Goal: Navigation & Orientation: Find specific page/section

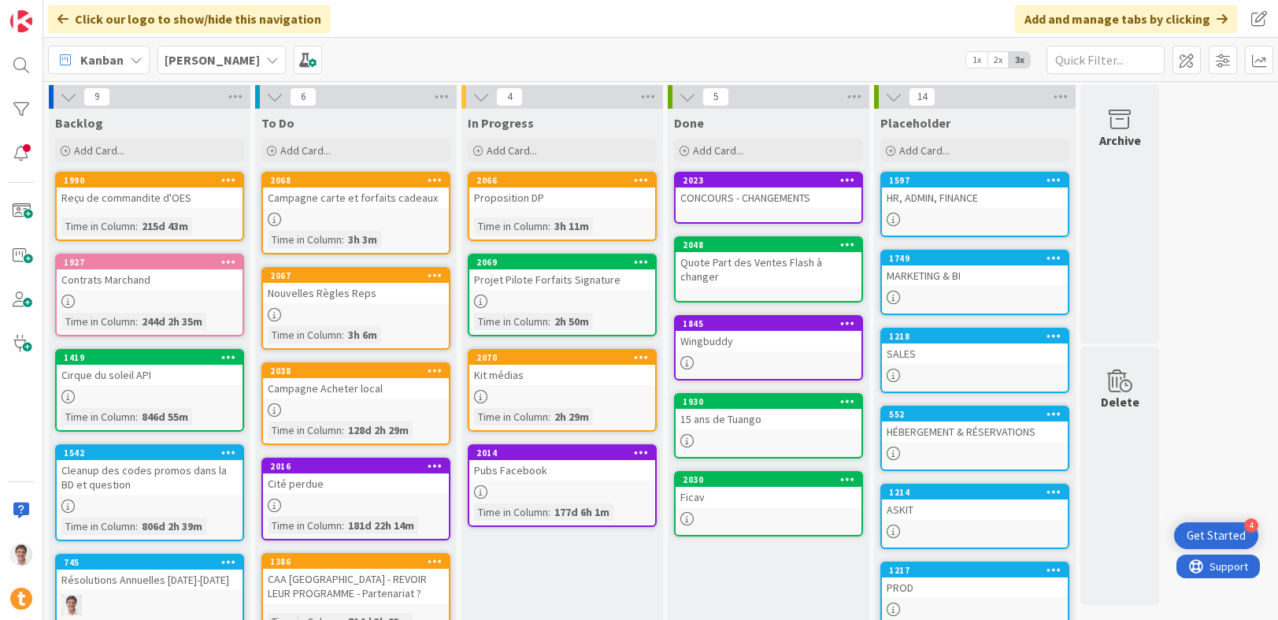
click at [517, 280] on div "Projet Pilote Forfaits Signature" at bounding box center [562, 279] width 186 height 20
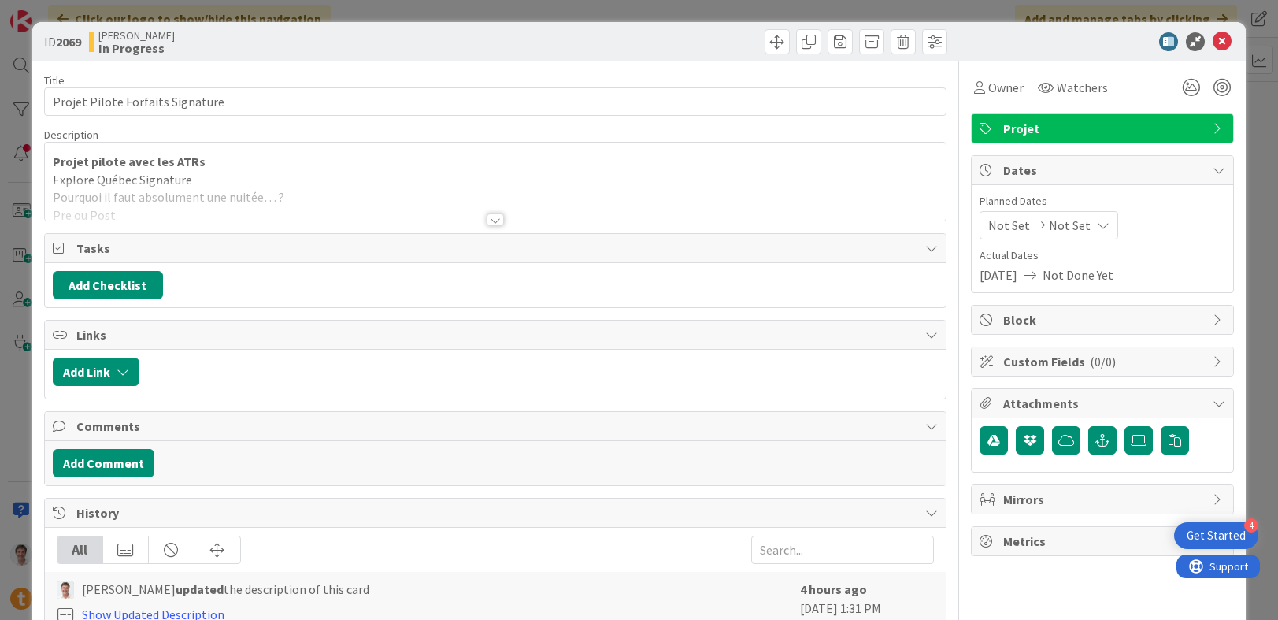
click at [490, 217] on div at bounding box center [495, 219] width 17 height 13
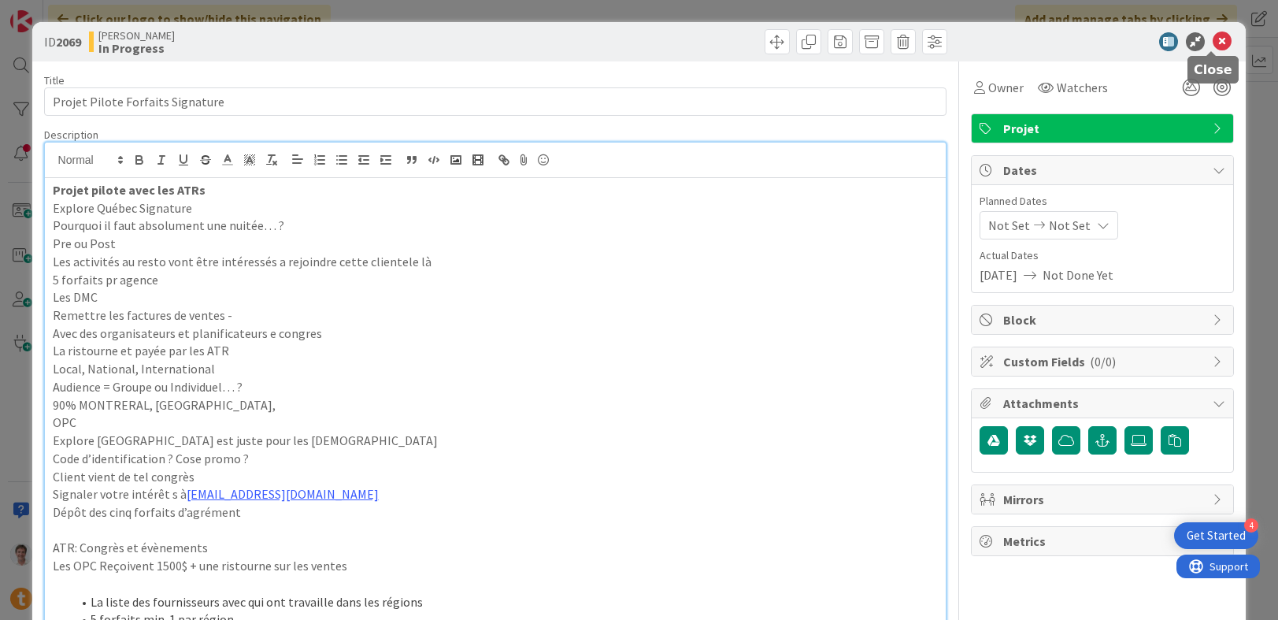
click at [1212, 42] on icon at bounding box center [1221, 41] width 19 height 19
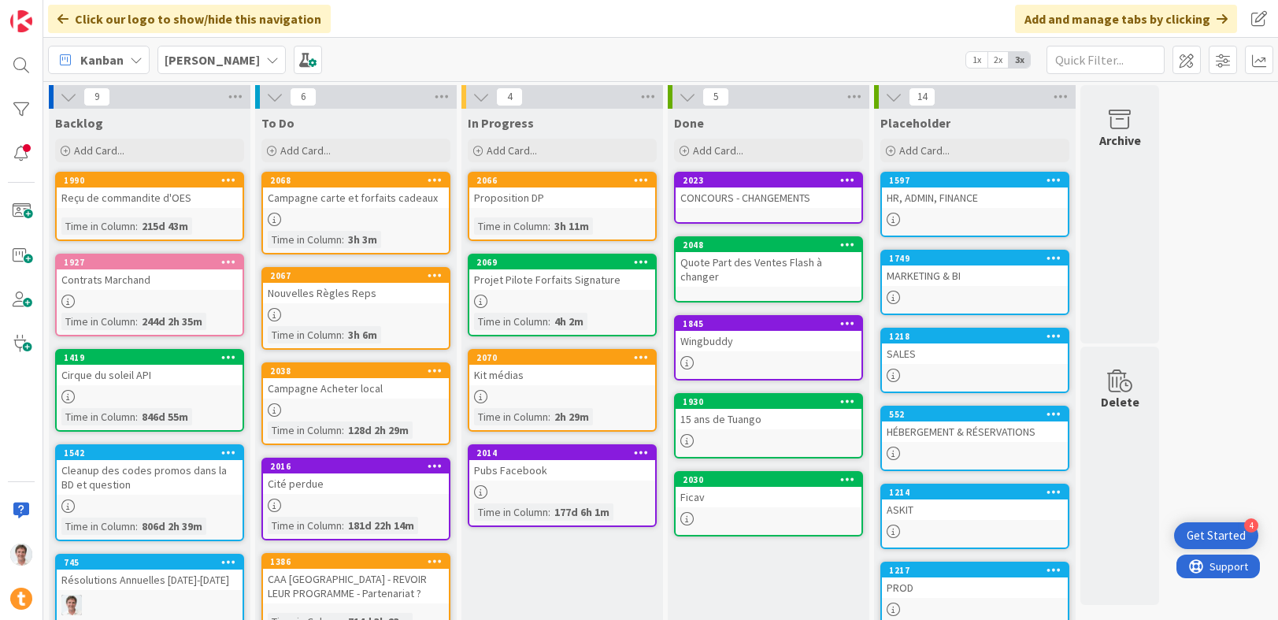
click at [934, 430] on div "HÉBERGEMENT & RÉSERVATIONS" at bounding box center [975, 431] width 186 height 20
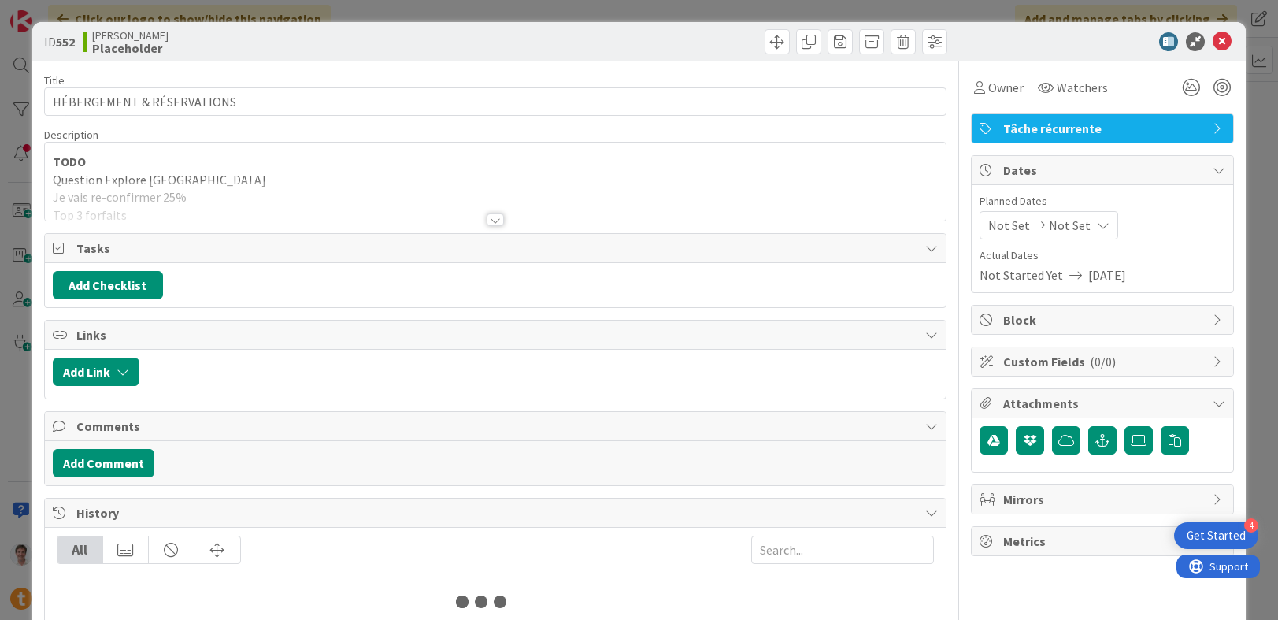
click at [377, 191] on div at bounding box center [495, 200] width 901 height 40
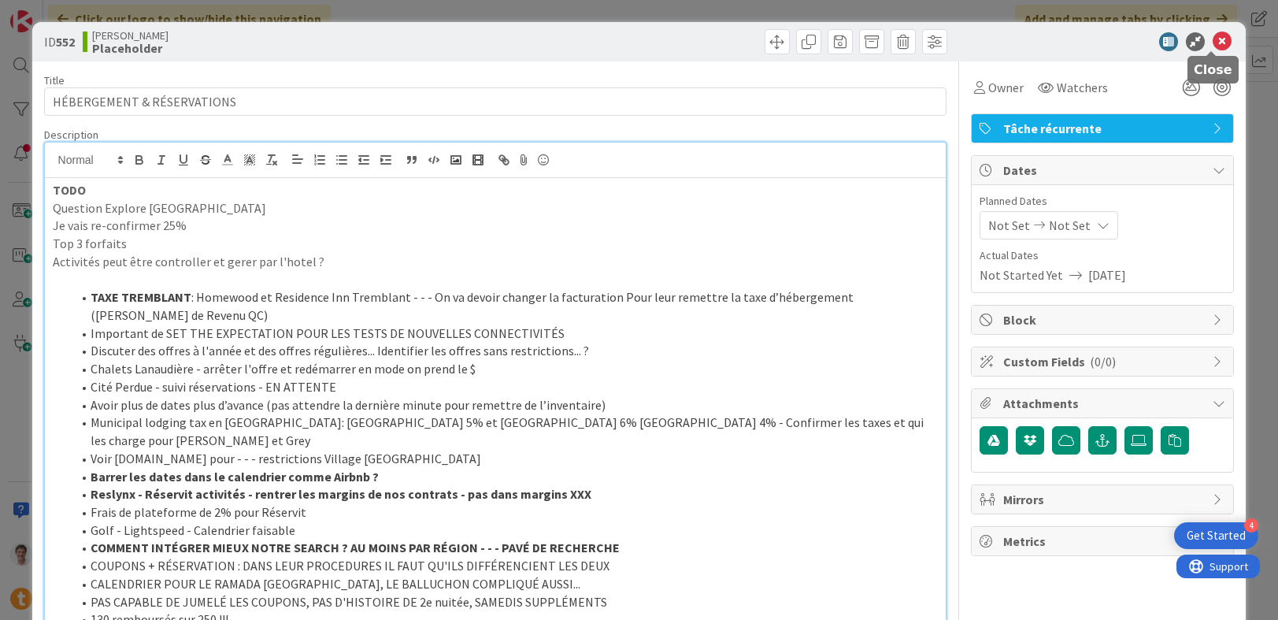
click at [1217, 45] on icon at bounding box center [1221, 41] width 19 height 19
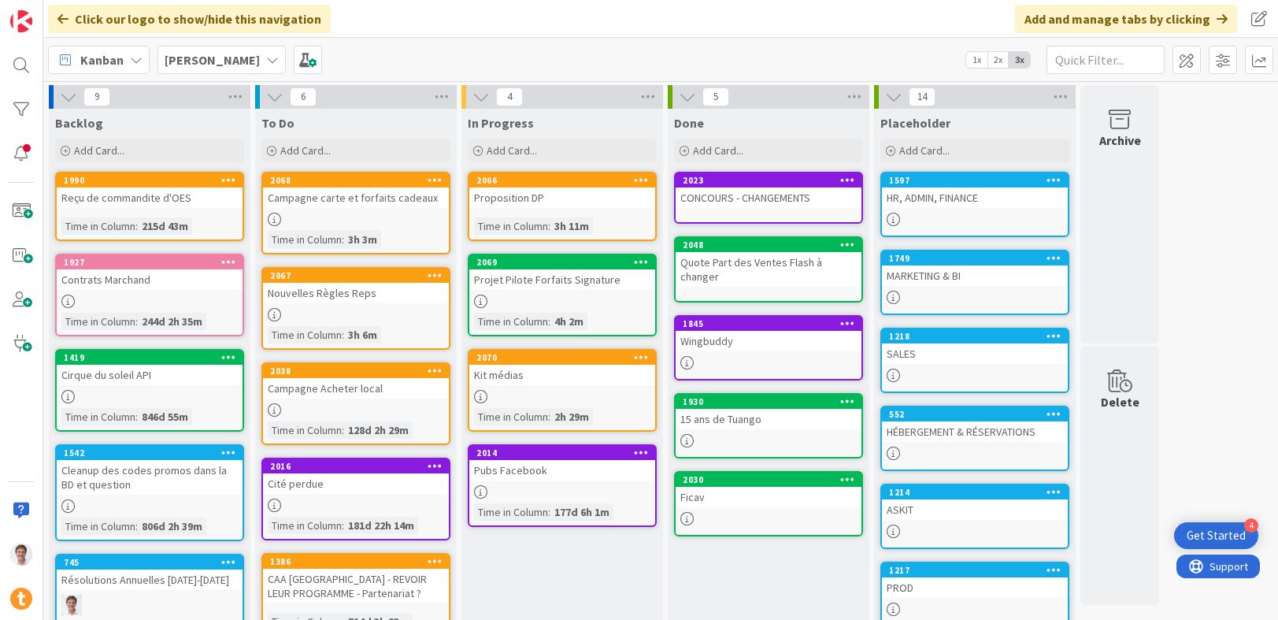
click at [931, 193] on div "HR, ADMIN, FINANCE" at bounding box center [975, 197] width 186 height 20
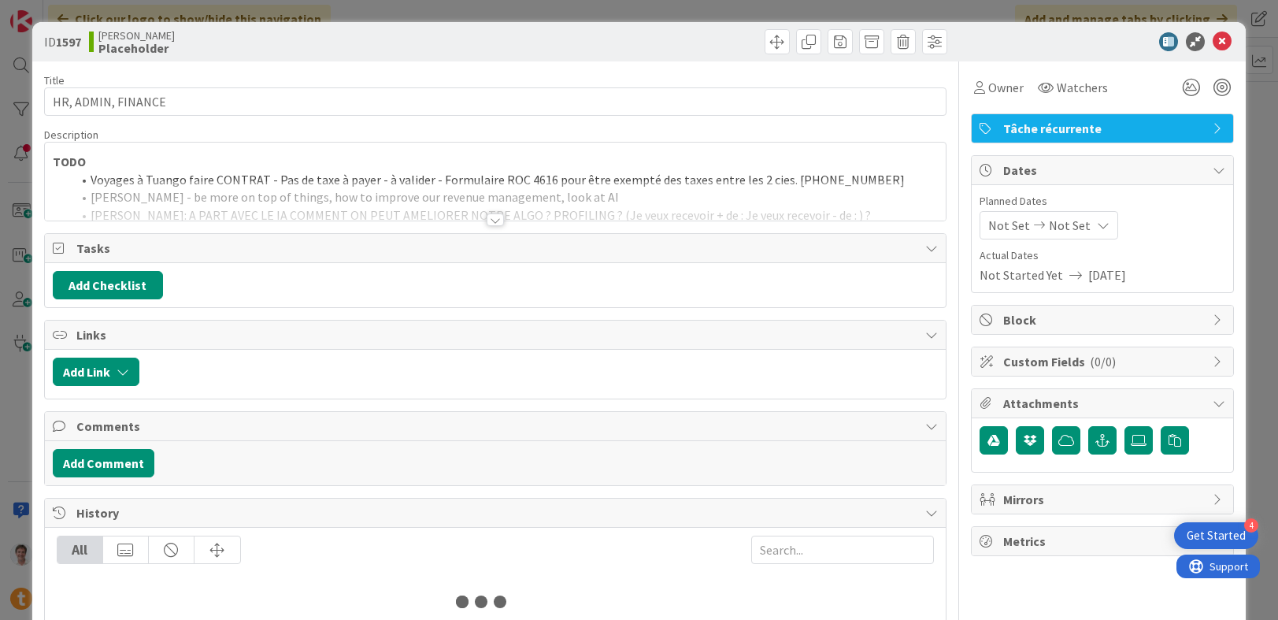
click at [360, 186] on div at bounding box center [495, 200] width 901 height 40
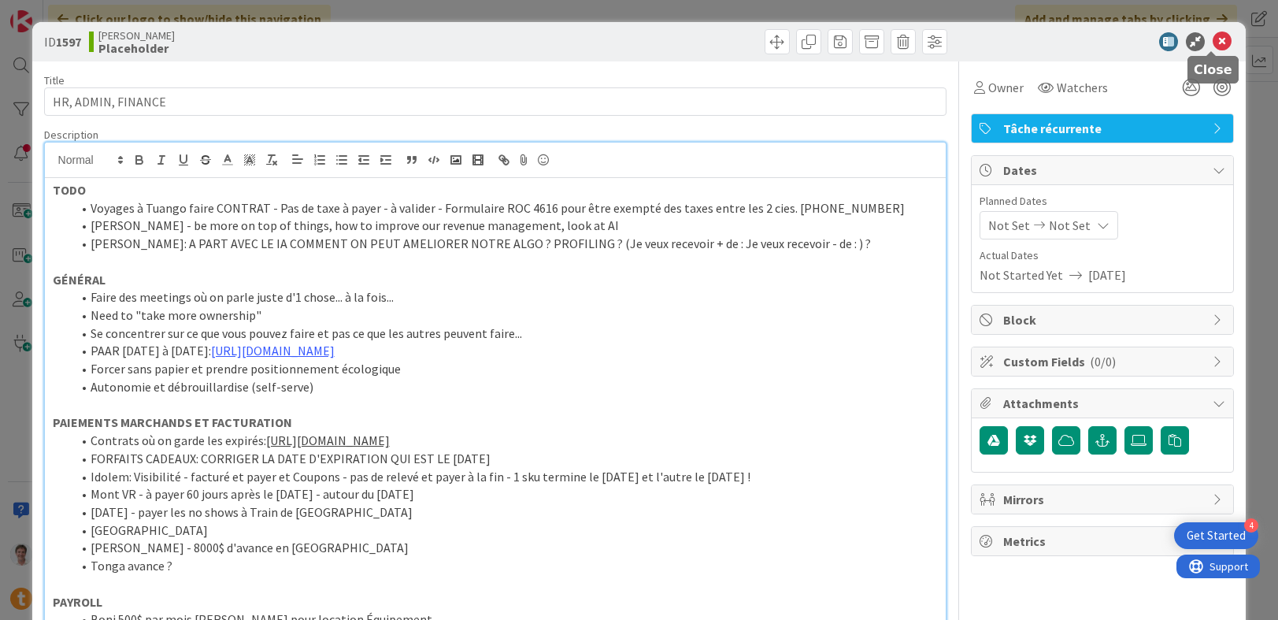
click at [1219, 43] on icon at bounding box center [1221, 41] width 19 height 19
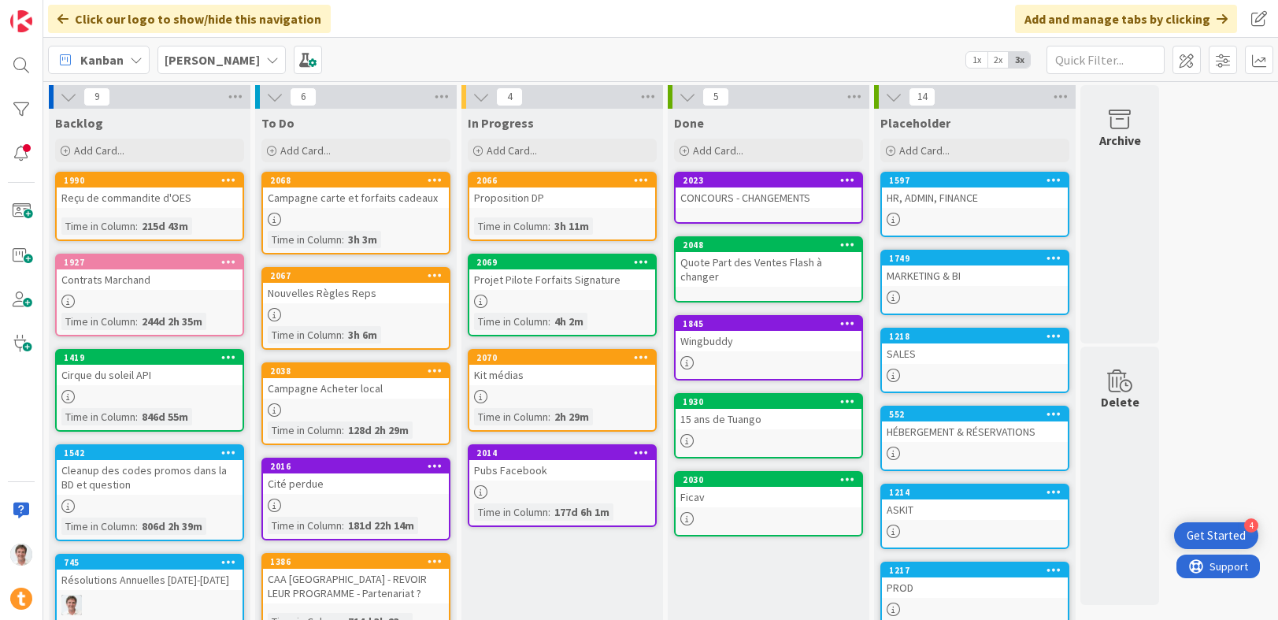
click at [517, 279] on div "Projet Pilote Forfaits Signature" at bounding box center [562, 279] width 186 height 20
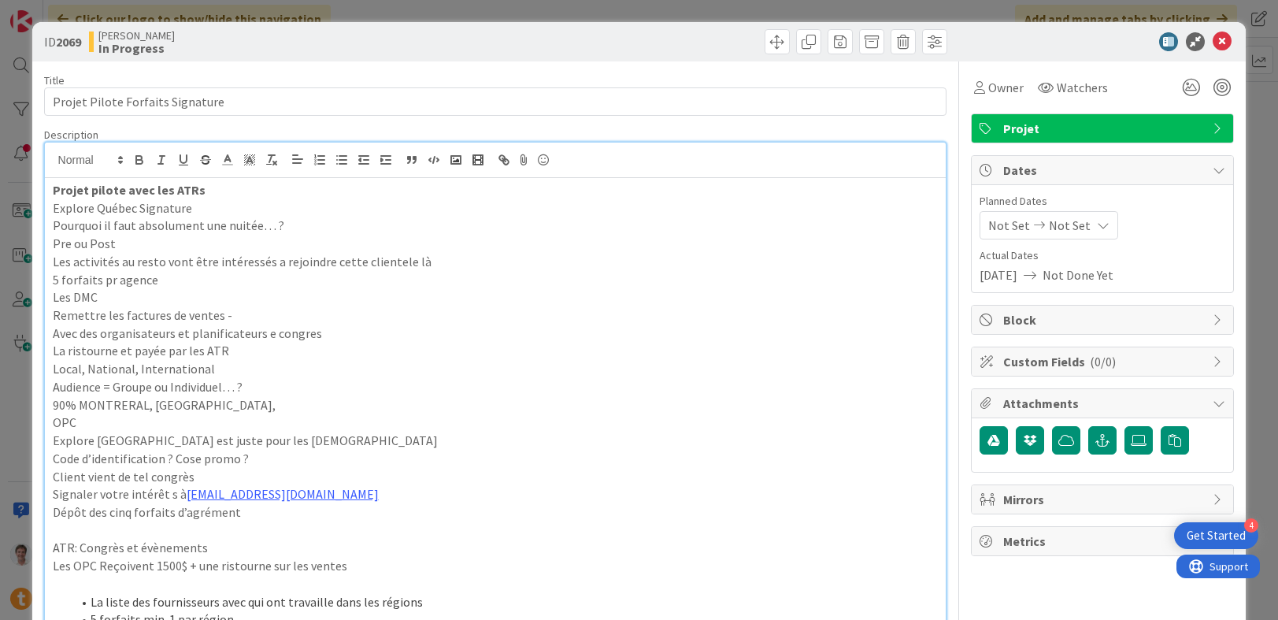
click at [1212, 47] on icon at bounding box center [1221, 41] width 19 height 19
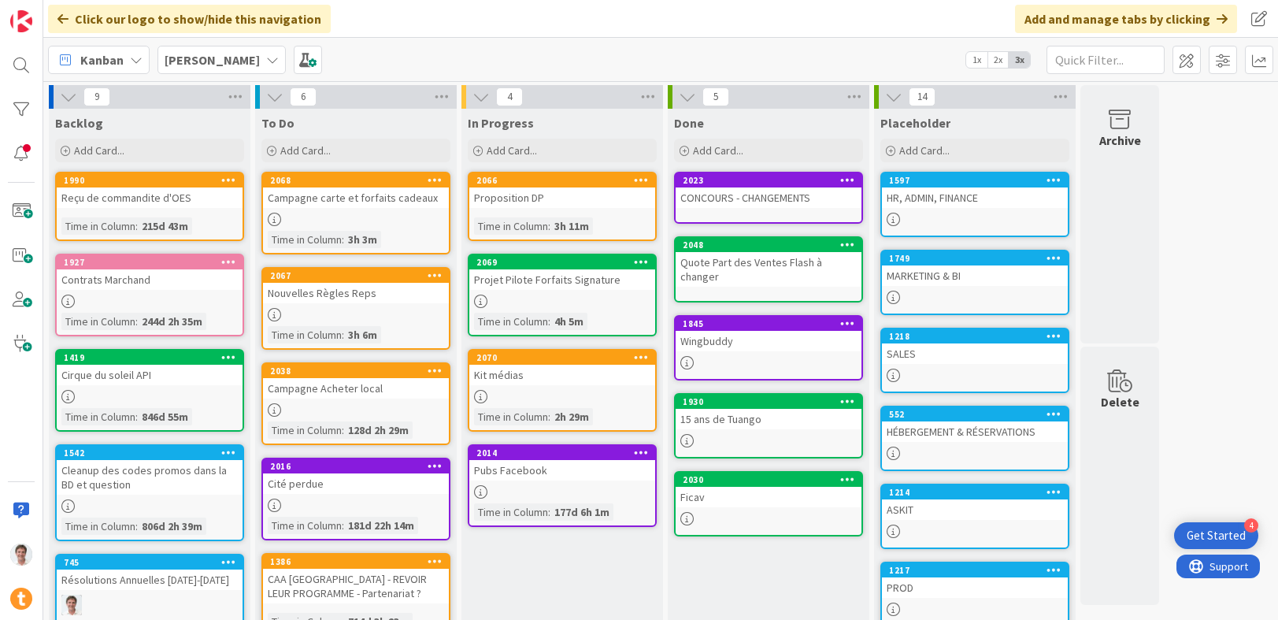
click at [934, 431] on div "HÉBERGEMENT & RÉSERVATIONS" at bounding box center [975, 431] width 186 height 20
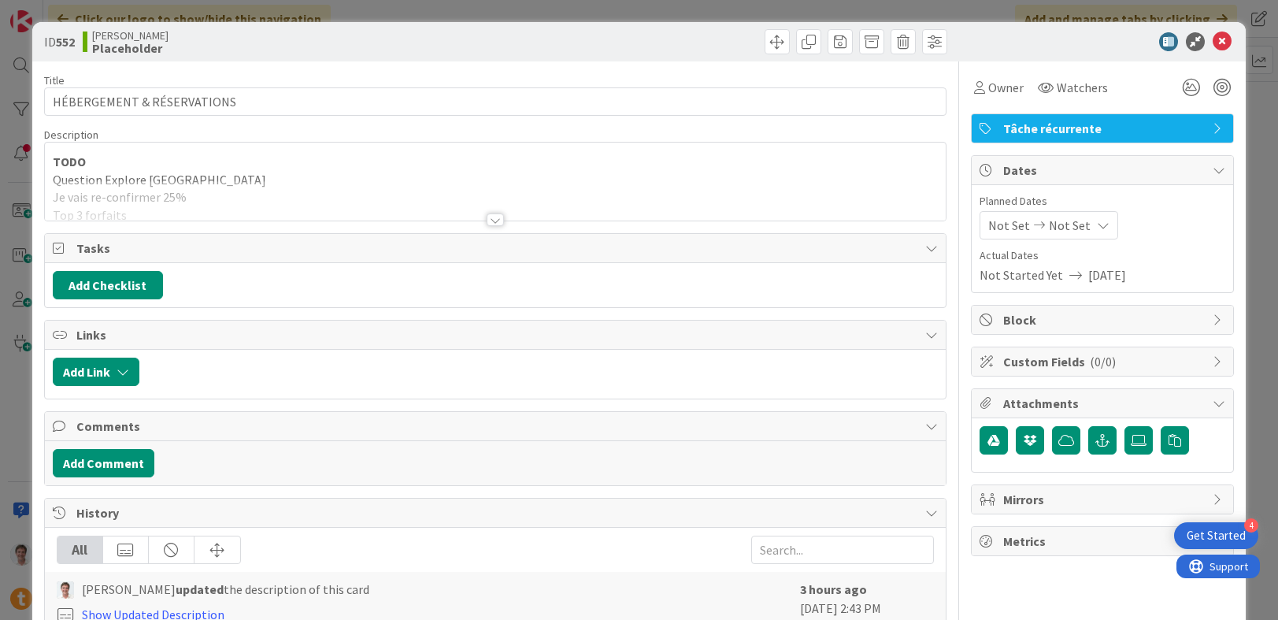
click at [427, 202] on div at bounding box center [495, 200] width 901 height 40
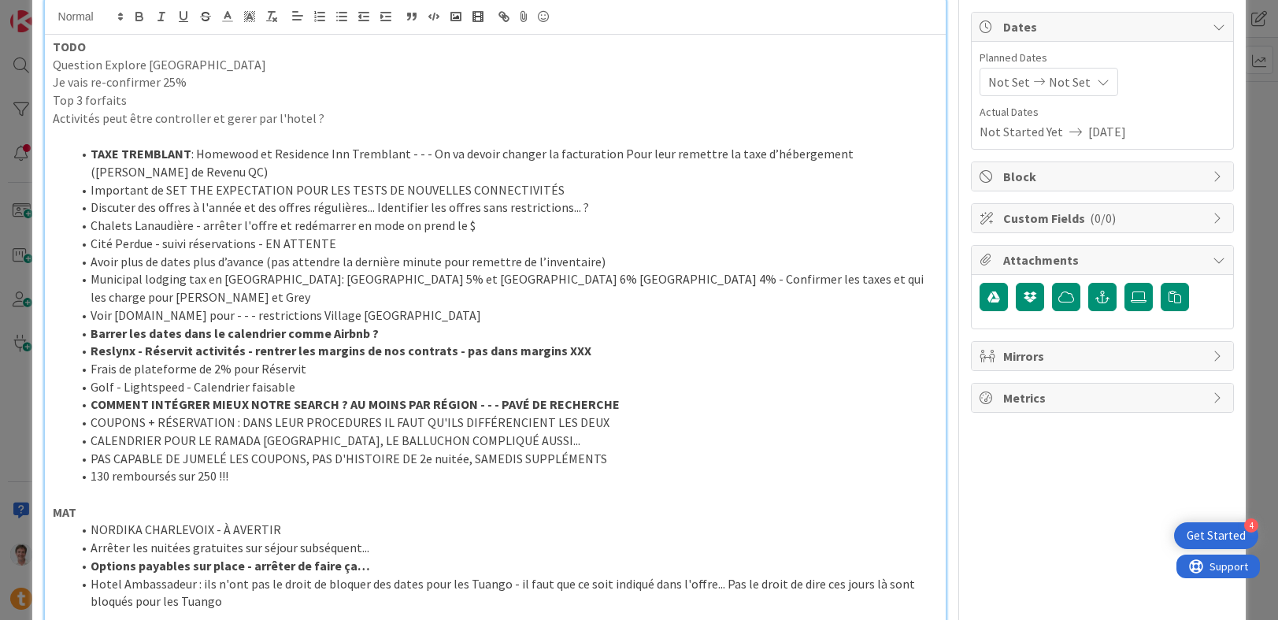
scroll to position [225, 0]
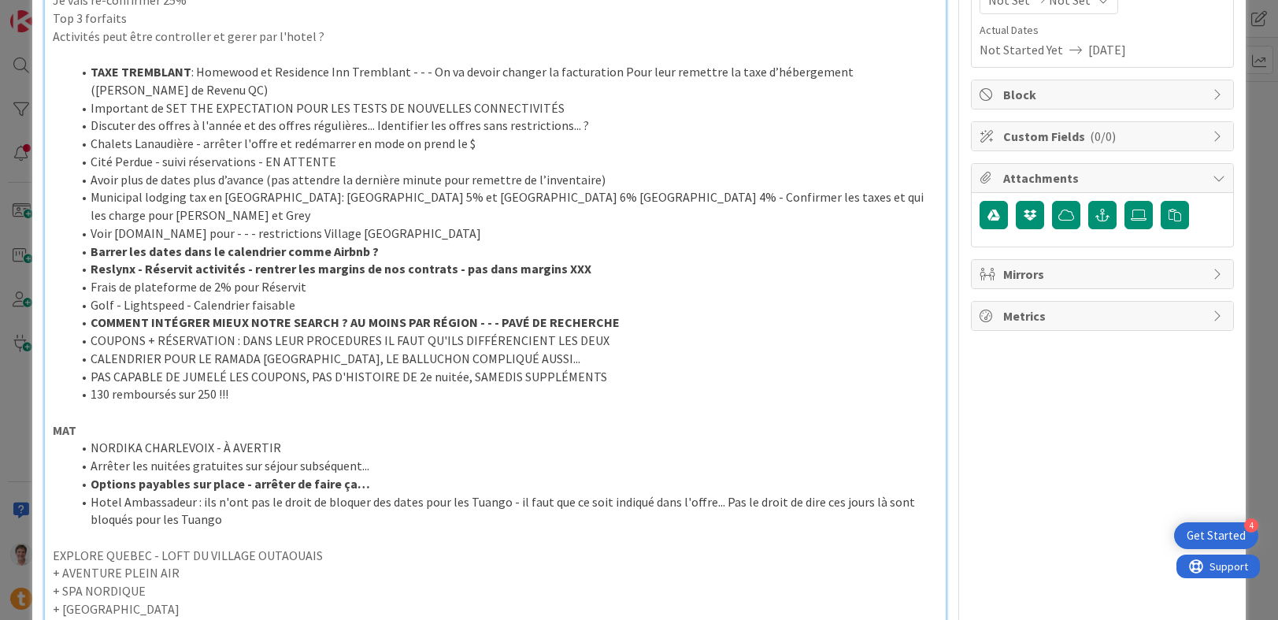
click at [279, 439] on li "NORDIKA CHARLEVOIX - À AVERTIR" at bounding box center [505, 448] width 867 height 18
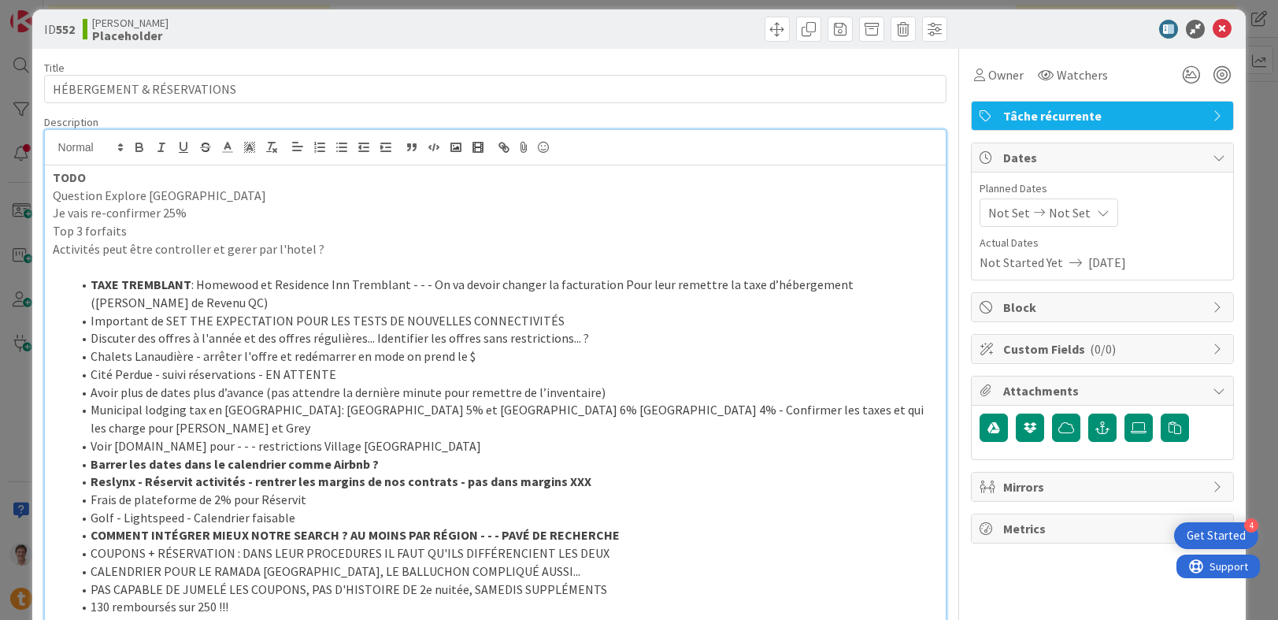
scroll to position [0, 0]
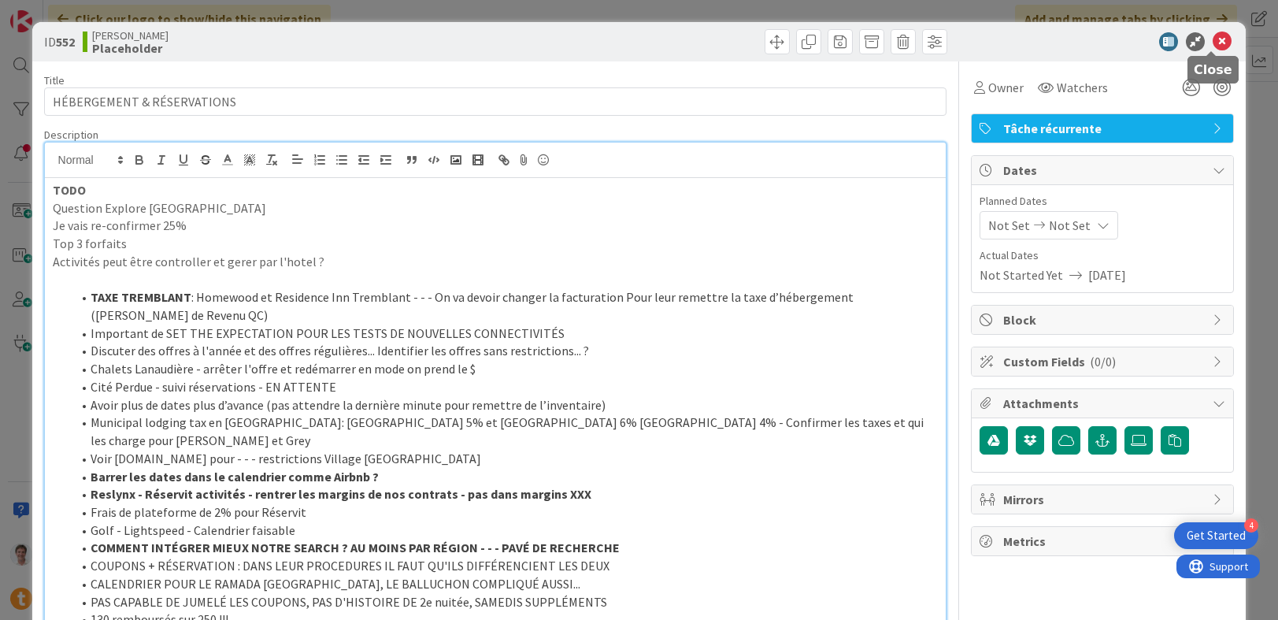
click at [1216, 41] on icon at bounding box center [1221, 41] width 19 height 19
